Goal: Transaction & Acquisition: Purchase product/service

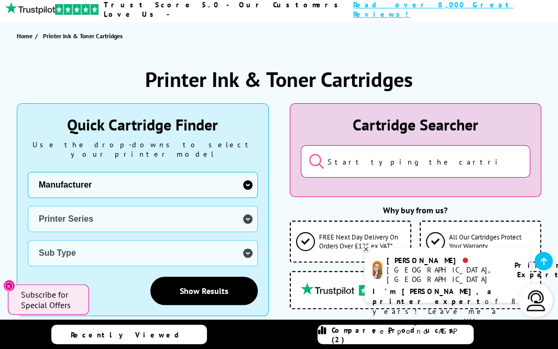
scroll to position [111, 0]
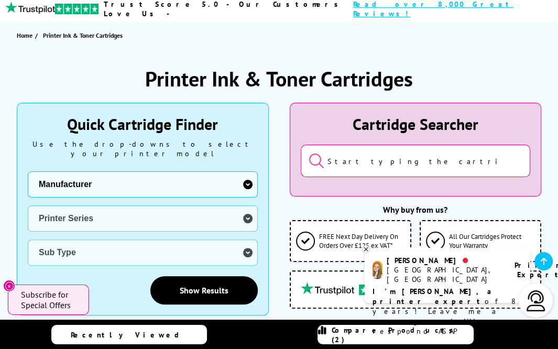
select select "12462"
click option "Epson" at bounding box center [0, 0] width 0 height 0
select select "32946"
click option "EcoTank Series Ink Bottles" at bounding box center [0, 0] width 0 height 0
select select "32216"
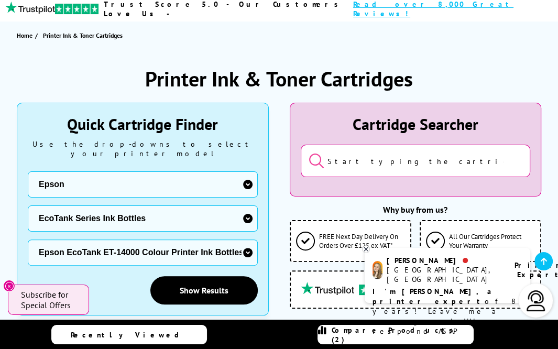
click option "Epson EcoTank ET-14000 Colour Printer Ink Bottles" at bounding box center [0, 0] width 0 height 0
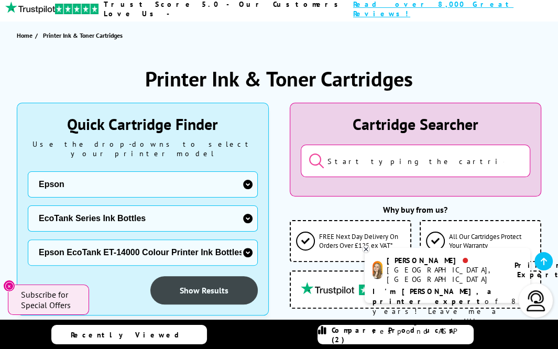
click at [215, 276] on link "Show Results" at bounding box center [203, 290] width 107 height 28
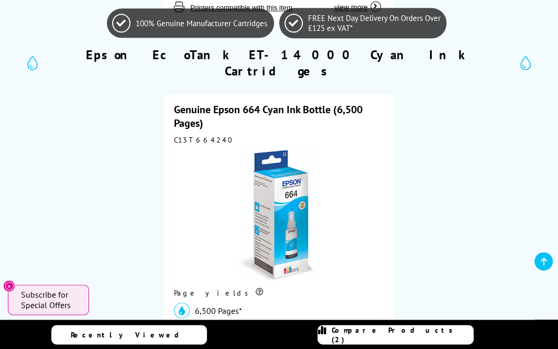
scroll to position [1495, 0]
